Goal: Task Accomplishment & Management: Manage account settings

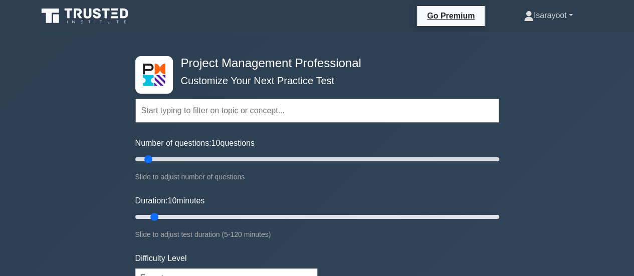
click at [552, 14] on link "Isarayoot" at bounding box center [548, 16] width 97 height 20
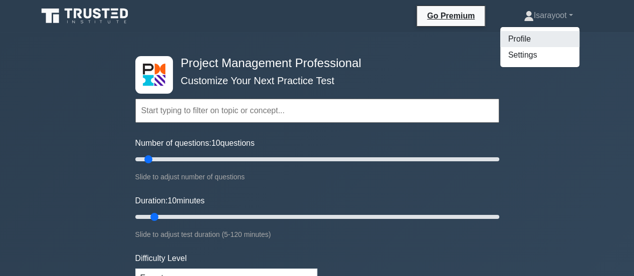
click at [512, 41] on link "Profile" at bounding box center [540, 39] width 79 height 16
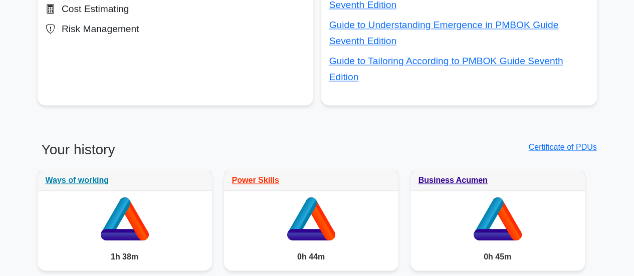
scroll to position [953, 0]
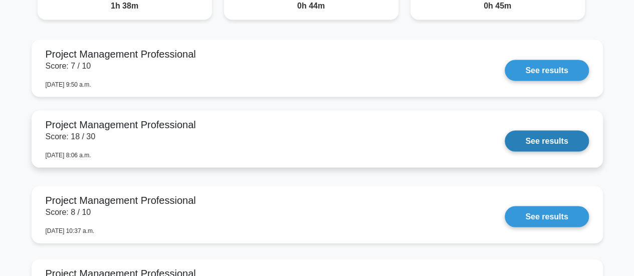
click at [505, 133] on link "See results" at bounding box center [547, 141] width 84 height 21
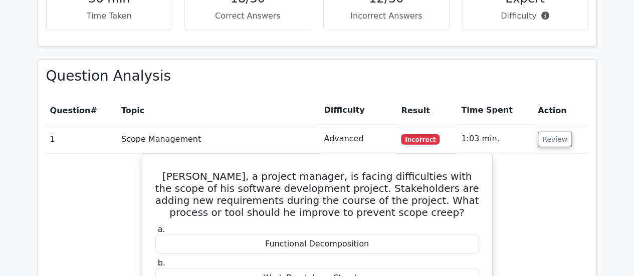
scroll to position [1204, 0]
